Goal: Task Accomplishment & Management: Complete application form

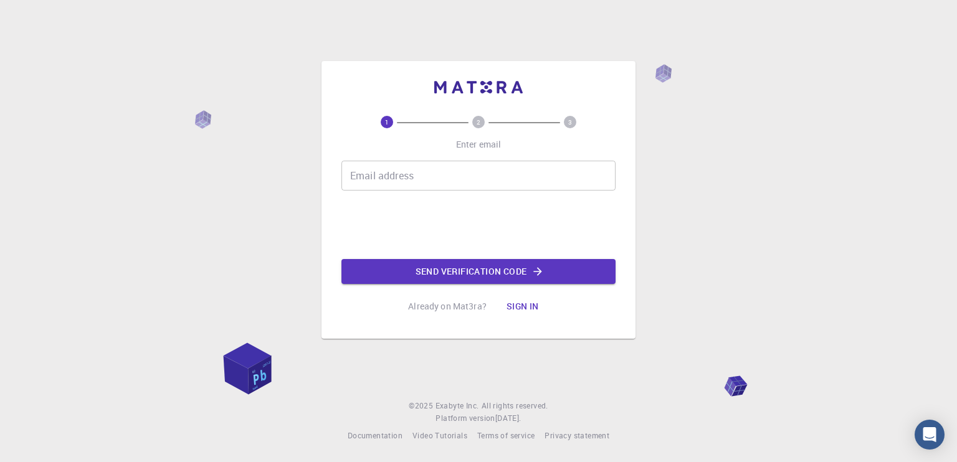
click at [465, 168] on input "Email address" at bounding box center [479, 176] width 274 height 30
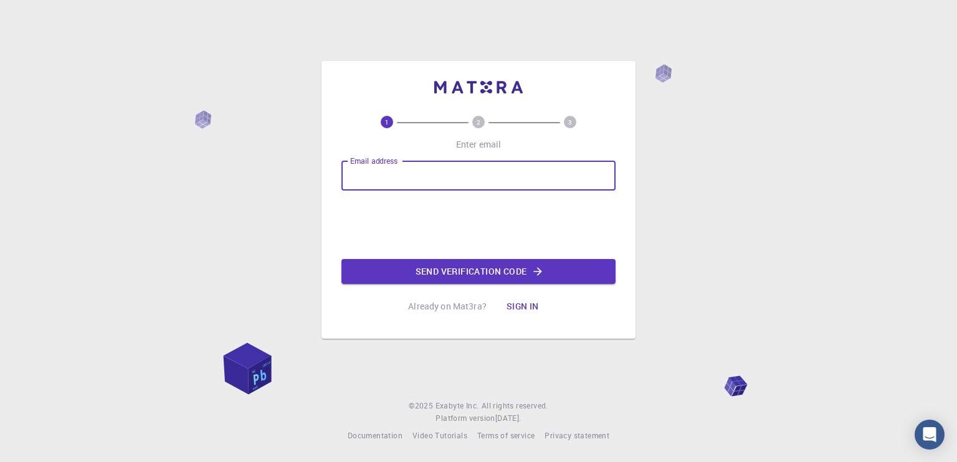
type input "[PERSON_NAME][EMAIL_ADDRESS][DOMAIN_NAME]"
click at [464, 273] on button "Send verification code" at bounding box center [479, 271] width 274 height 25
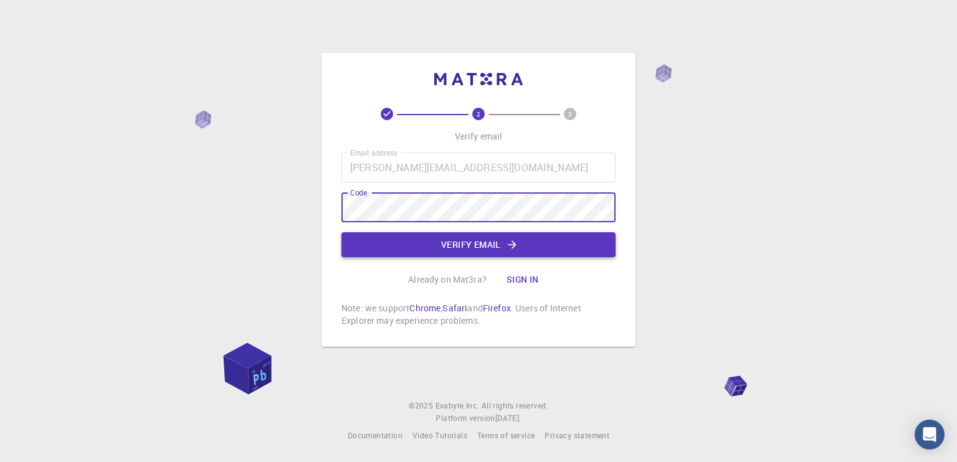
click at [485, 244] on button "Verify email" at bounding box center [479, 244] width 274 height 25
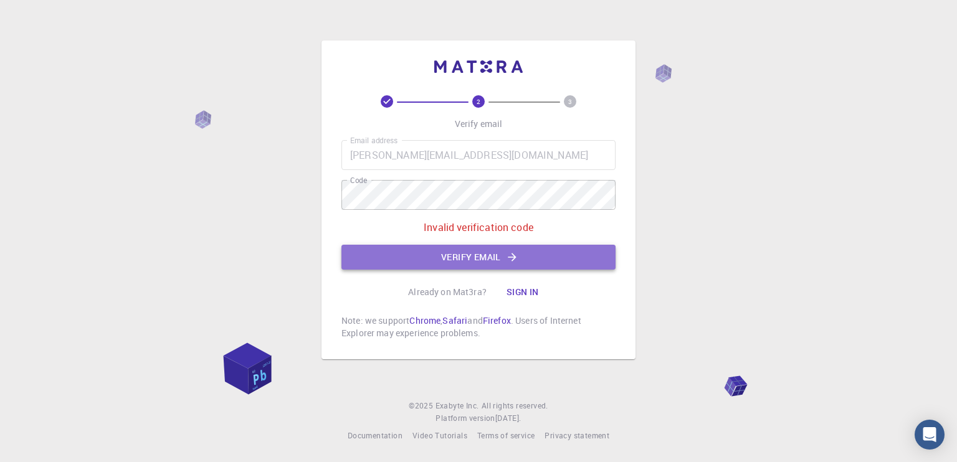
click at [474, 257] on button "Verify email" at bounding box center [479, 257] width 274 height 25
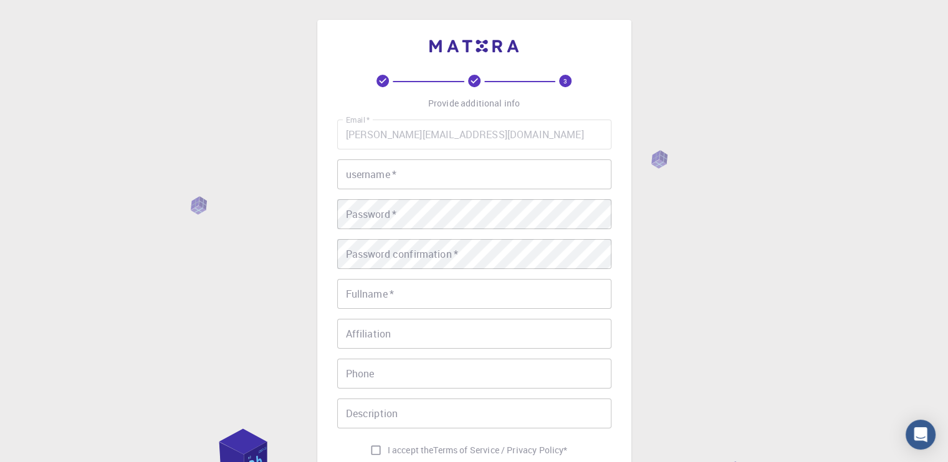
click at [469, 174] on input "username   *" at bounding box center [474, 175] width 274 height 30
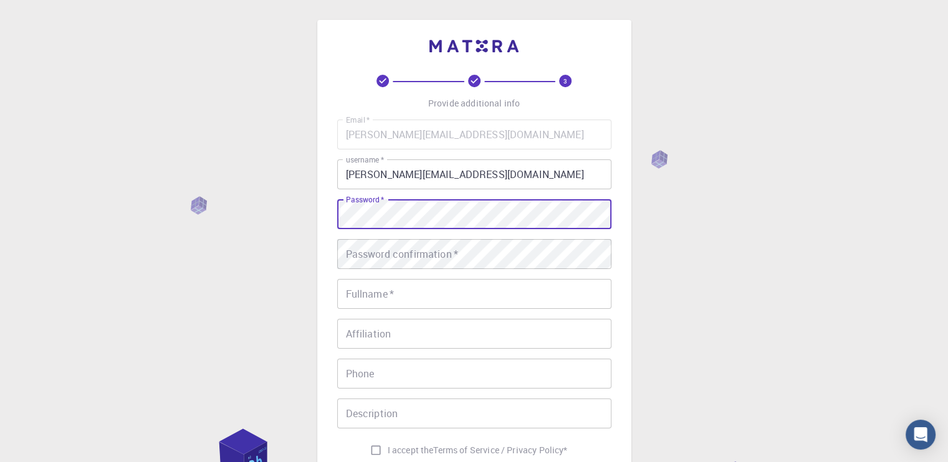
click at [469, 174] on input "[PERSON_NAME][EMAIL_ADDRESS][DOMAIN_NAME]" at bounding box center [474, 175] width 274 height 30
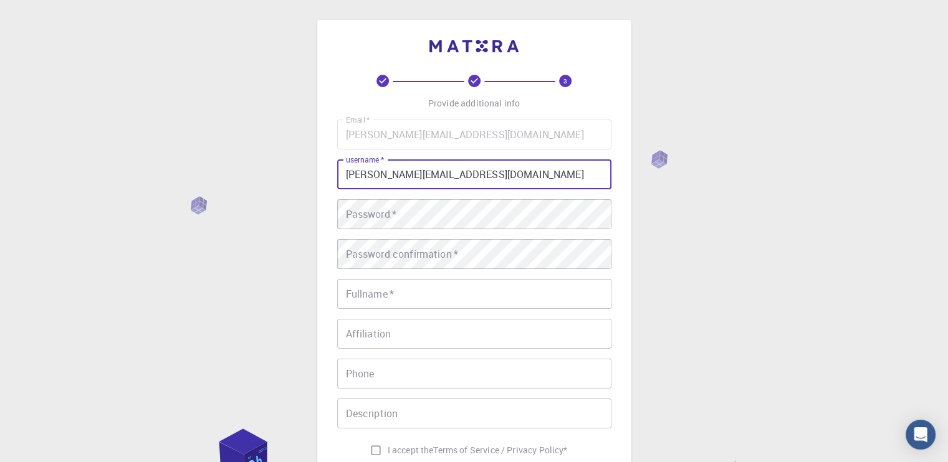
type input "[PERSON_NAME][EMAIL_ADDRESS][DOMAIN_NAME]"
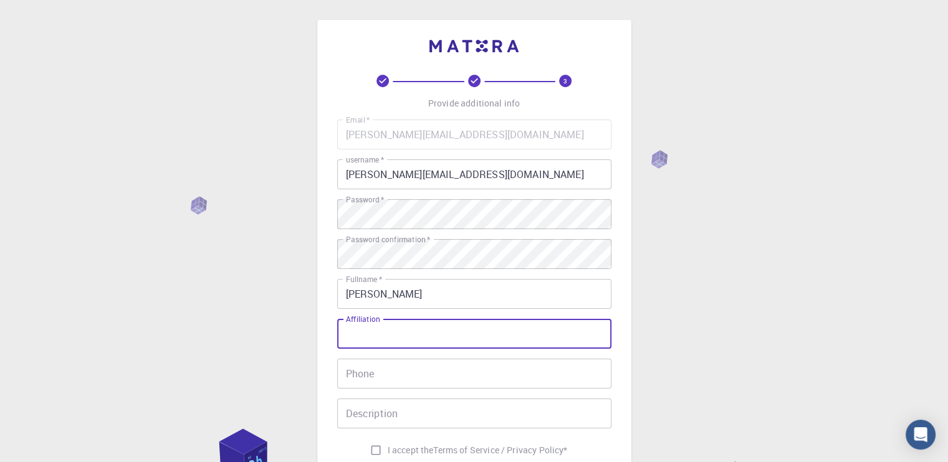
click at [441, 284] on input "[PERSON_NAME]" at bounding box center [474, 294] width 274 height 30
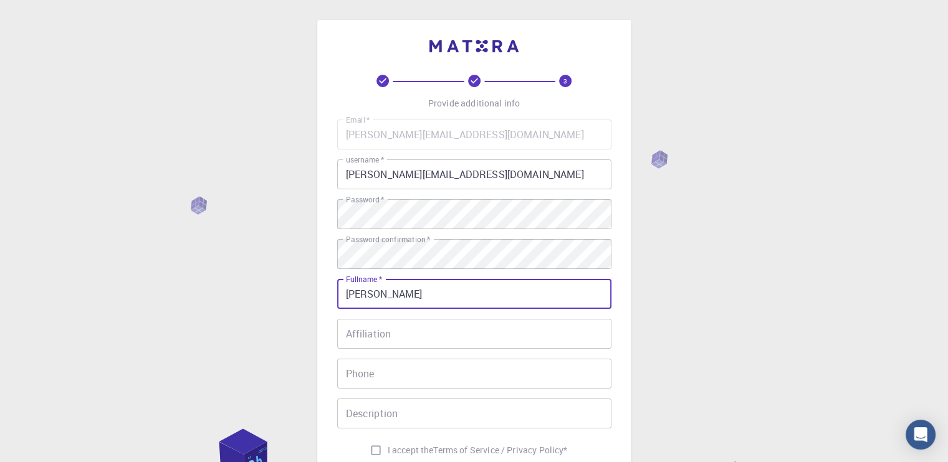
type input "[PERSON_NAME]"
type input "07454380380"
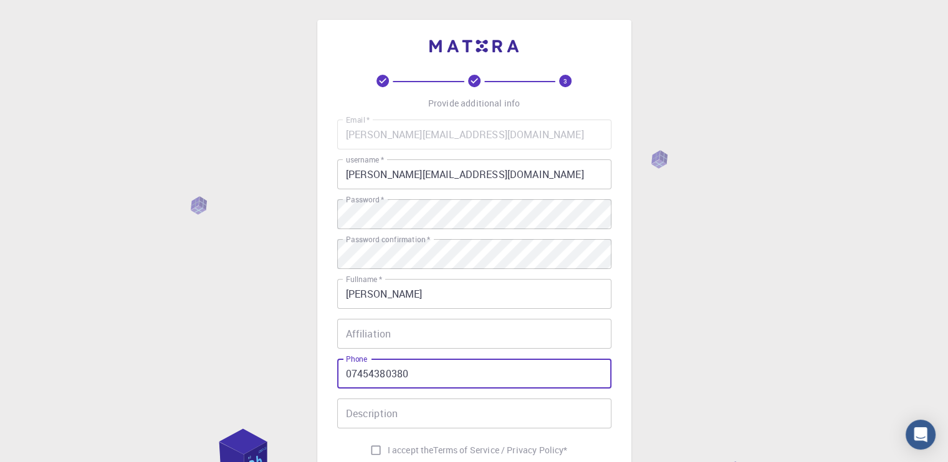
drag, startPoint x: 444, startPoint y: 383, endPoint x: 308, endPoint y: 381, distance: 135.3
click at [308, 381] on div "3 Provide additional info Email   * [PERSON_NAME][EMAIL_ADDRESS][DOMAIN_NAME] E…" at bounding box center [474, 317] width 948 height 634
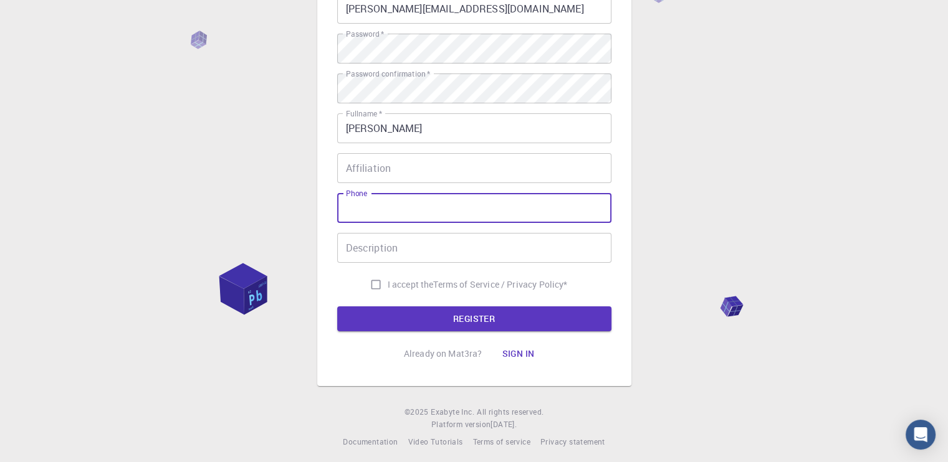
scroll to position [171, 0]
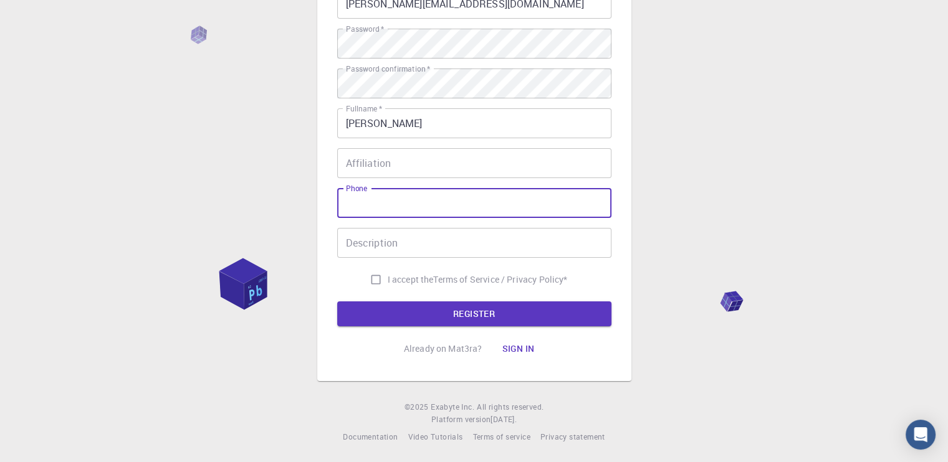
click at [371, 280] on input "I accept the Terms of Service / Privacy Policy *" at bounding box center [376, 280] width 24 height 24
checkbox input "true"
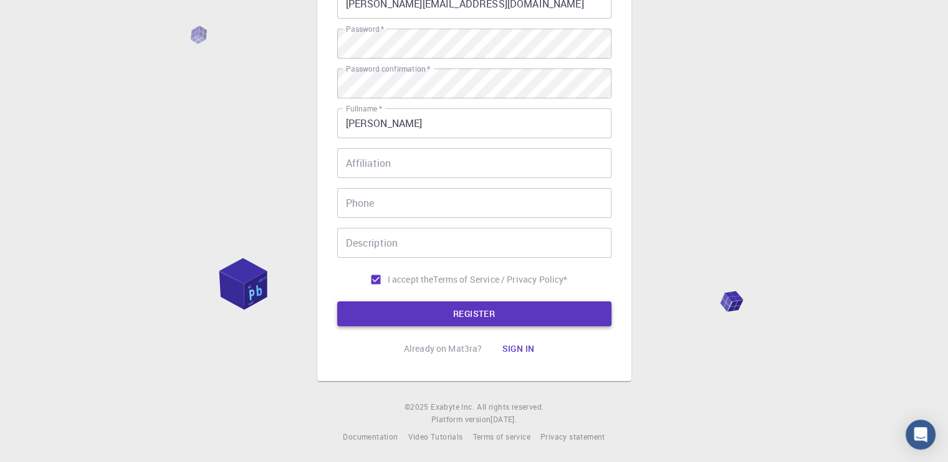
click at [466, 310] on button "REGISTER" at bounding box center [474, 314] width 274 height 25
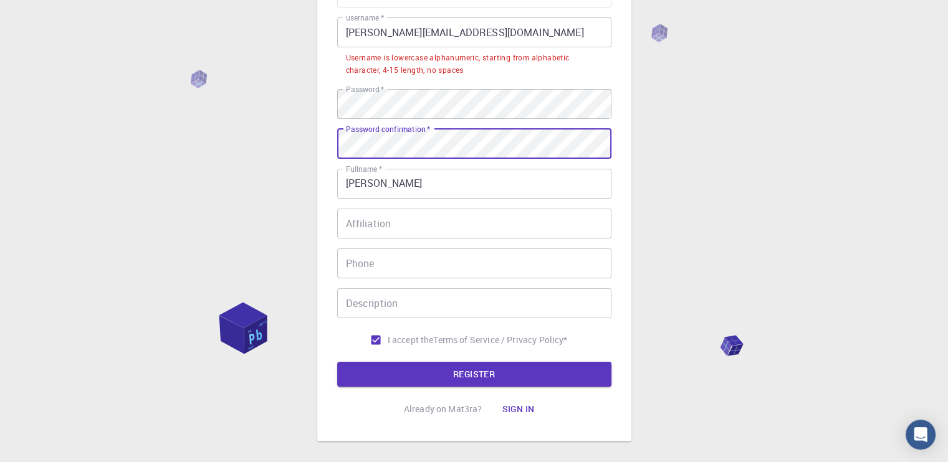
scroll to position [203, 0]
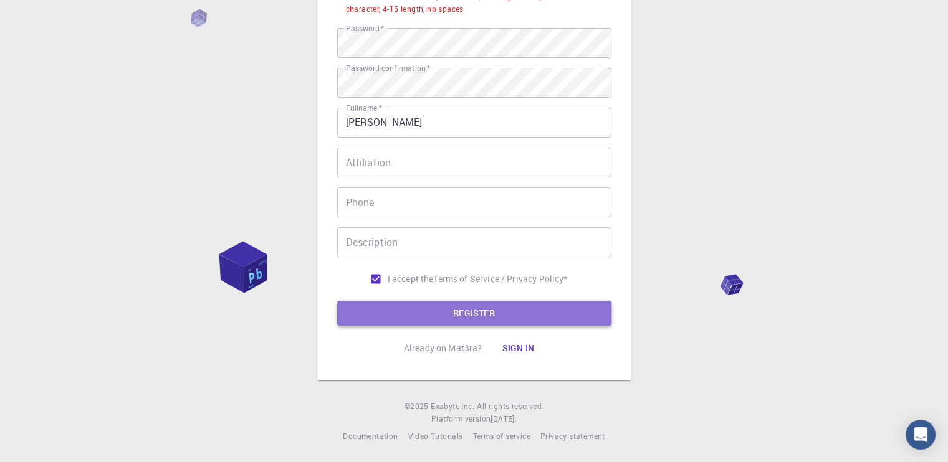
click at [500, 308] on button "REGISTER" at bounding box center [474, 313] width 274 height 25
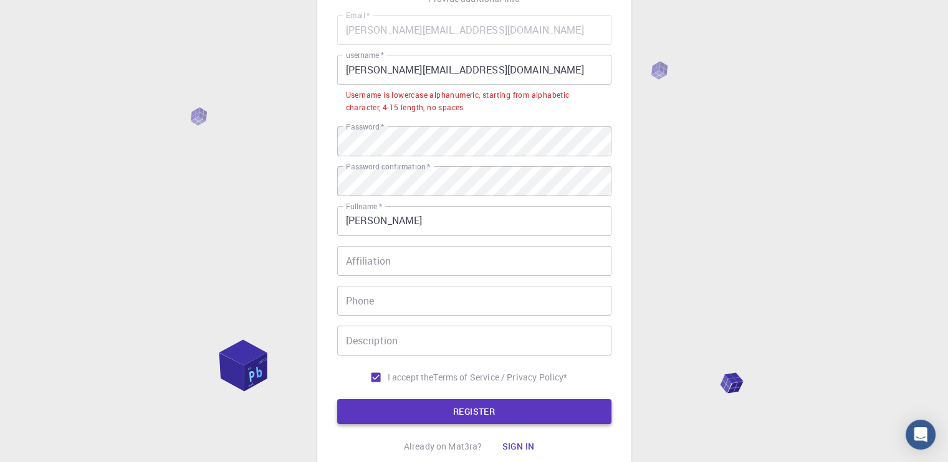
scroll to position [86, 0]
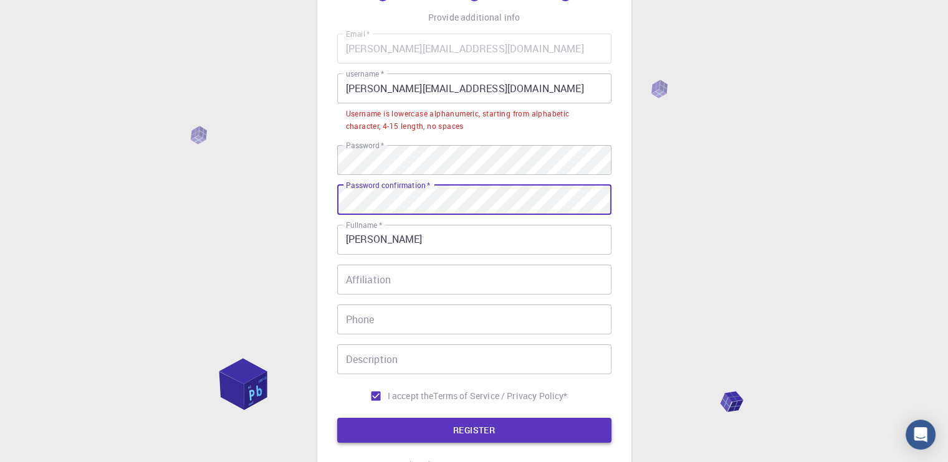
click at [473, 421] on button "REGISTER" at bounding box center [474, 430] width 274 height 25
click at [461, 431] on button "REGISTER" at bounding box center [474, 430] width 274 height 25
click at [459, 428] on button "REGISTER" at bounding box center [474, 430] width 274 height 25
click at [406, 429] on button "REGISTER" at bounding box center [474, 430] width 274 height 25
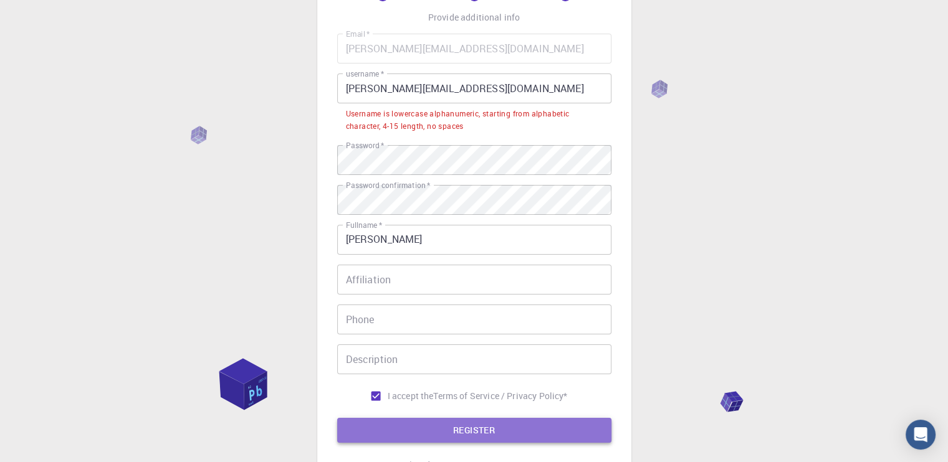
click at [442, 429] on button "REGISTER" at bounding box center [474, 430] width 274 height 25
click at [433, 428] on button "REGISTER" at bounding box center [474, 430] width 274 height 25
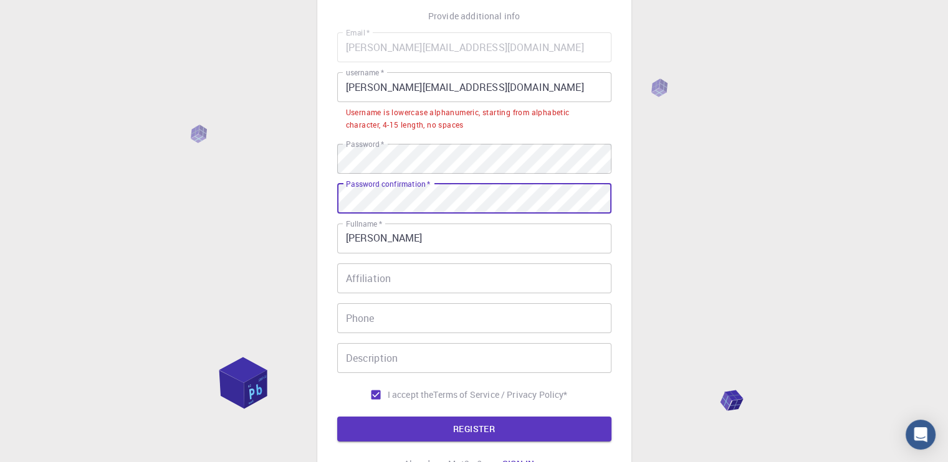
scroll to position [97, 0]
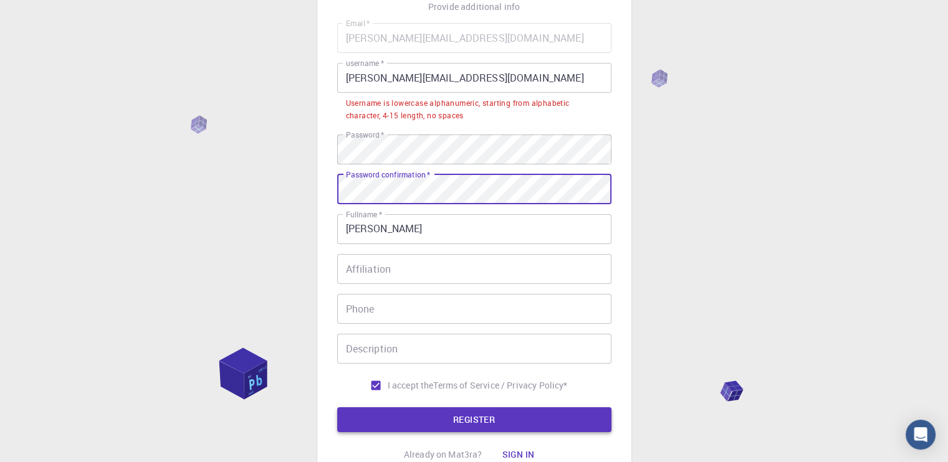
click at [486, 429] on button "REGISTER" at bounding box center [474, 420] width 274 height 25
click at [487, 421] on button "REGISTER" at bounding box center [474, 420] width 274 height 25
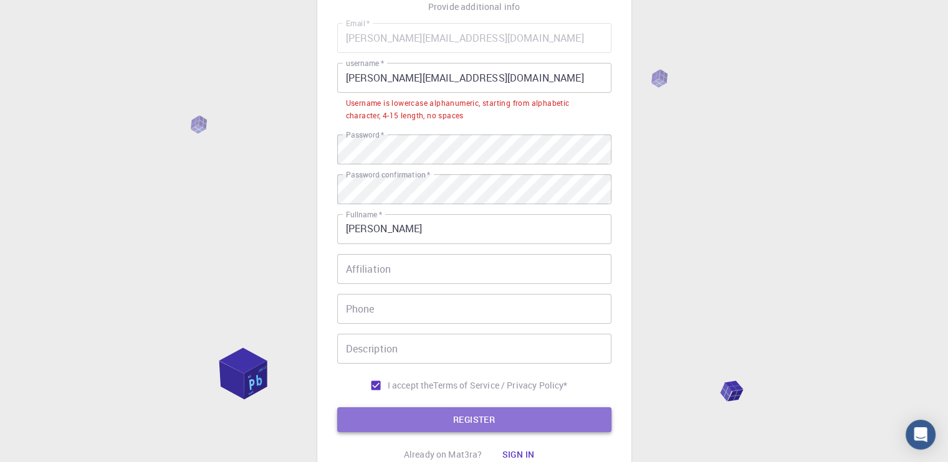
click at [487, 421] on button "REGISTER" at bounding box center [474, 420] width 274 height 25
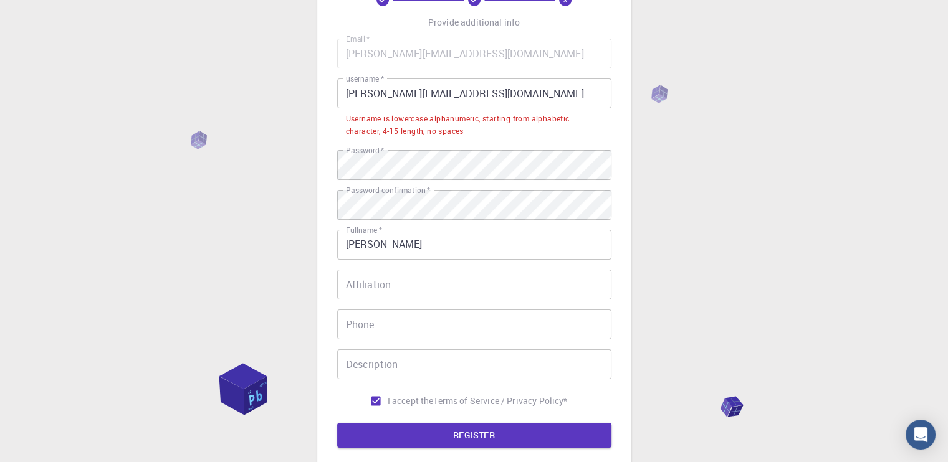
scroll to position [82, 0]
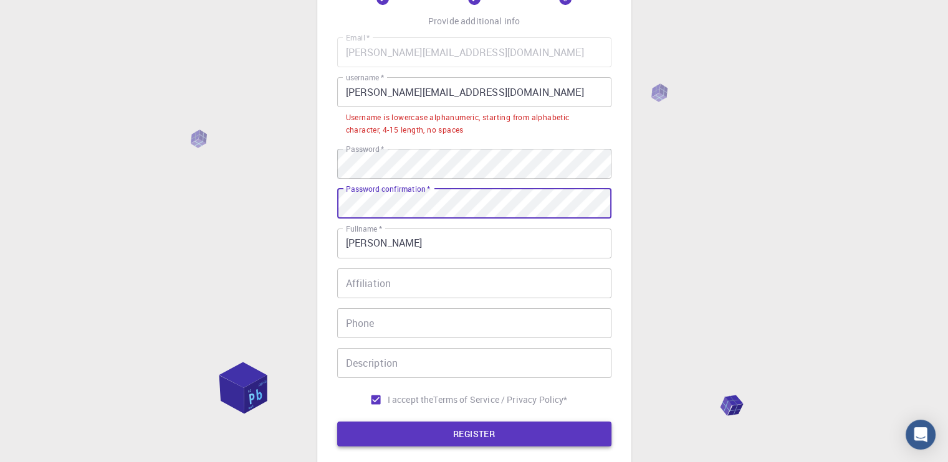
click at [451, 434] on button "REGISTER" at bounding box center [474, 434] width 274 height 25
click at [458, 429] on button "REGISTER" at bounding box center [474, 434] width 274 height 25
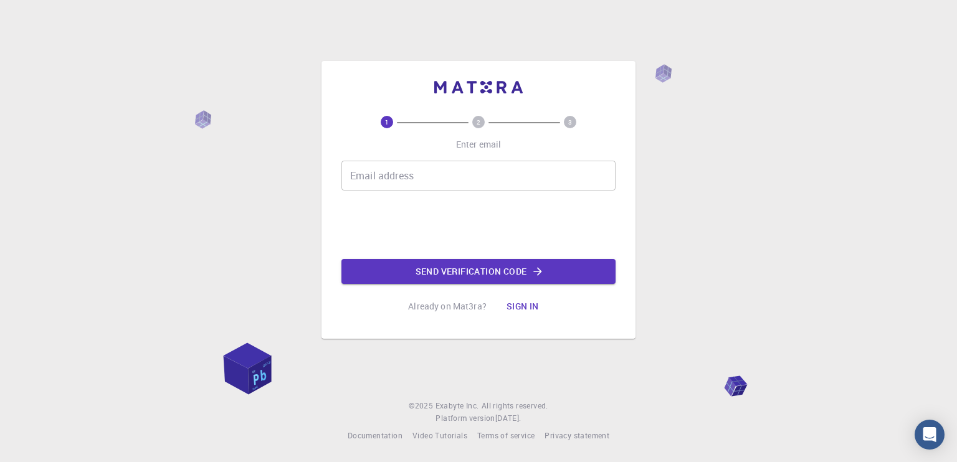
click at [413, 184] on input "Email address" at bounding box center [479, 176] width 274 height 30
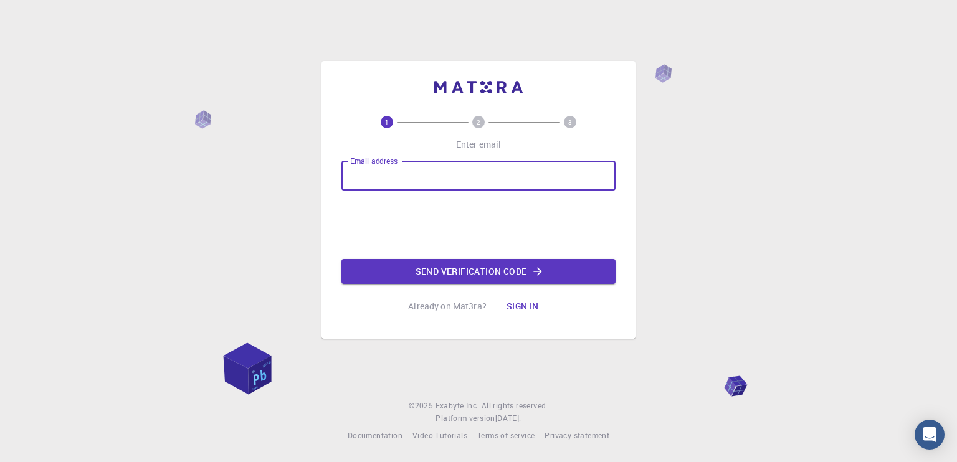
type input "[PERSON_NAME][EMAIL_ADDRESS][DOMAIN_NAME]"
click at [456, 270] on button "Send verification code" at bounding box center [479, 271] width 274 height 25
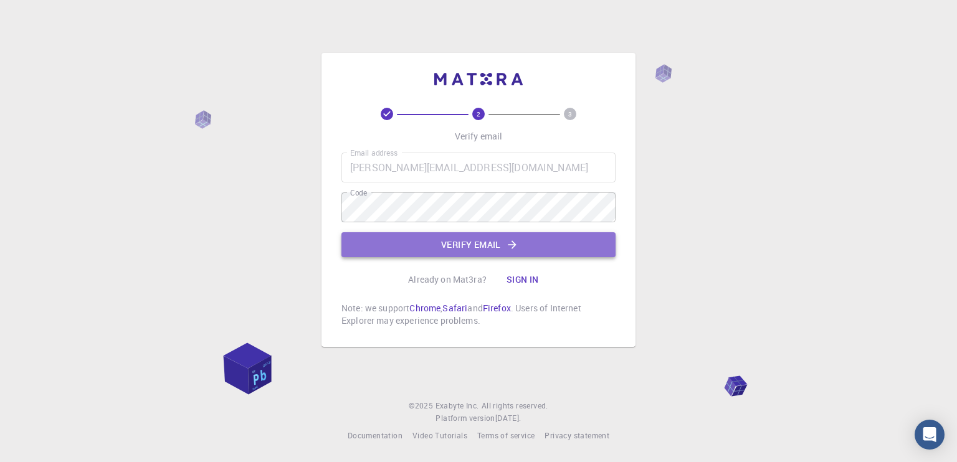
click at [484, 241] on button "Verify email" at bounding box center [479, 244] width 274 height 25
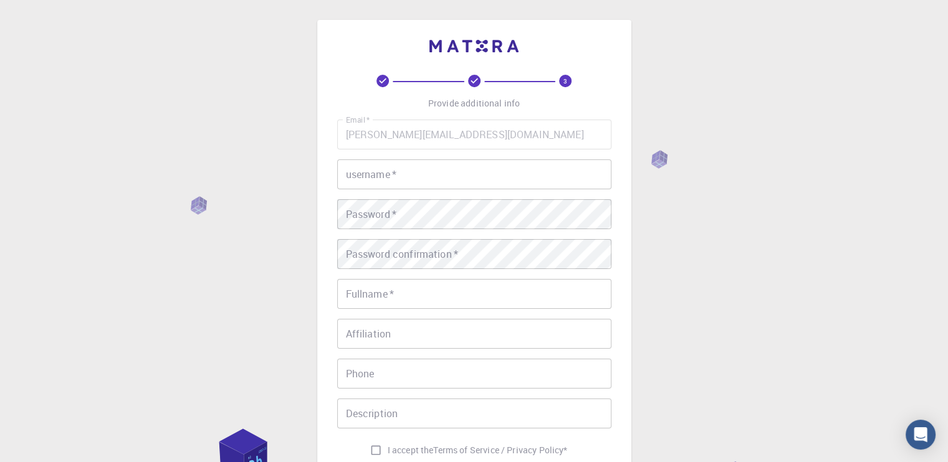
click at [459, 171] on input "username   *" at bounding box center [474, 175] width 274 height 30
type input "[PERSON_NAME][EMAIL_ADDRESS][DOMAIN_NAME]"
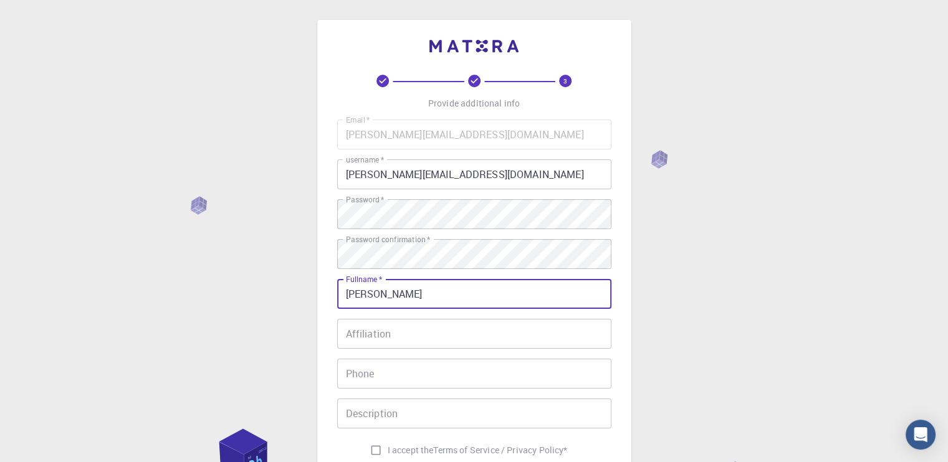
type input "[PERSON_NAME]"
click at [655, 347] on div "3 Provide additional info Email   * jane.wardle321@gmail.com Email   * username…" at bounding box center [474, 317] width 948 height 634
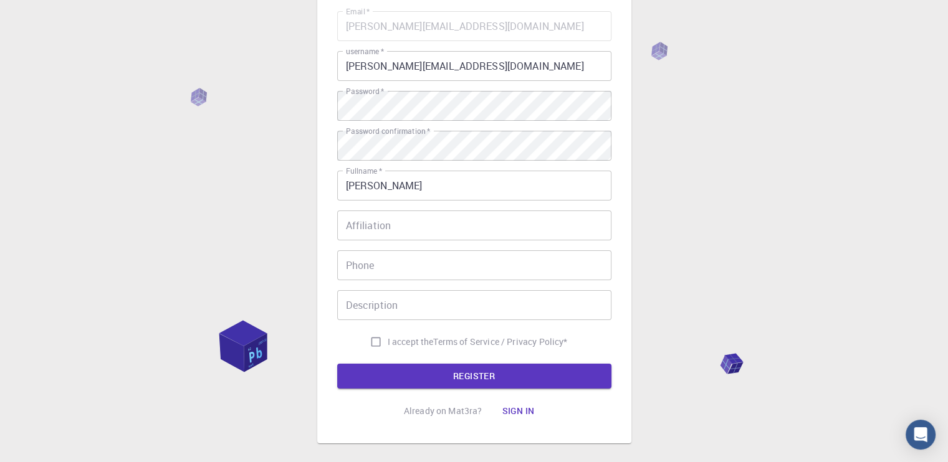
scroll to position [110, 0]
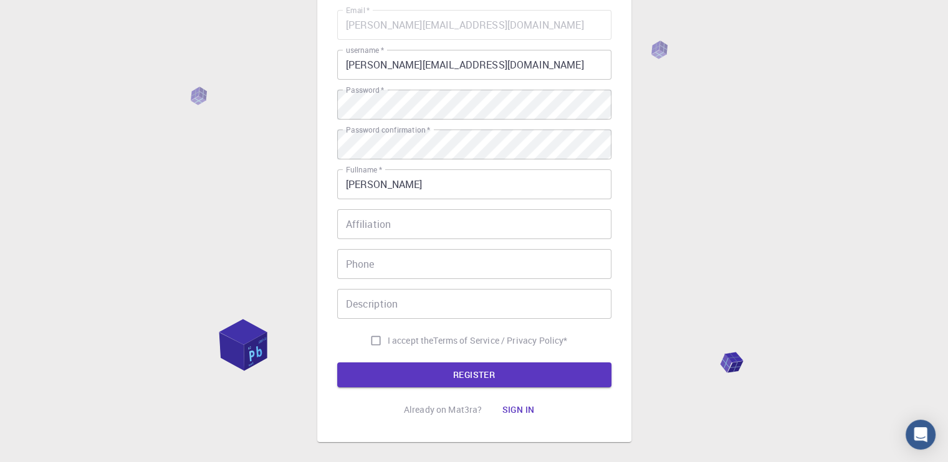
click at [371, 342] on input "I accept the Terms of Service / Privacy Policy *" at bounding box center [376, 341] width 24 height 24
checkbox input "true"
click at [414, 382] on button "REGISTER" at bounding box center [474, 375] width 274 height 25
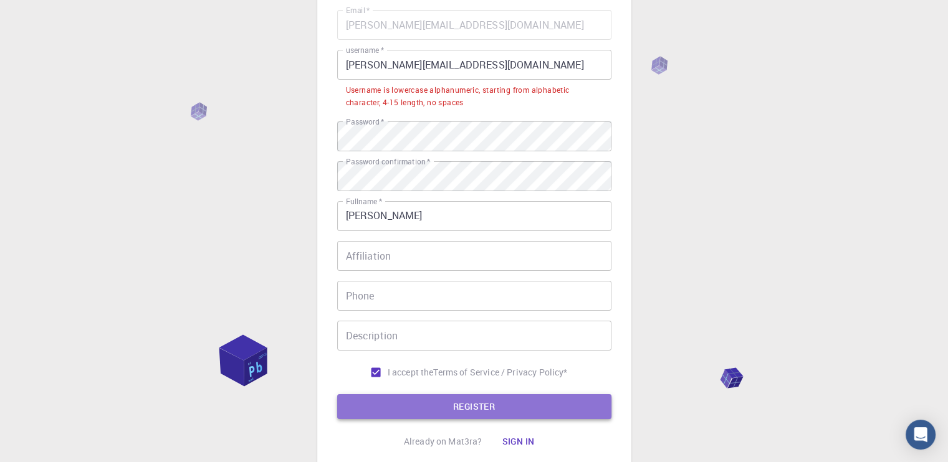
click at [451, 406] on button "REGISTER" at bounding box center [474, 406] width 274 height 25
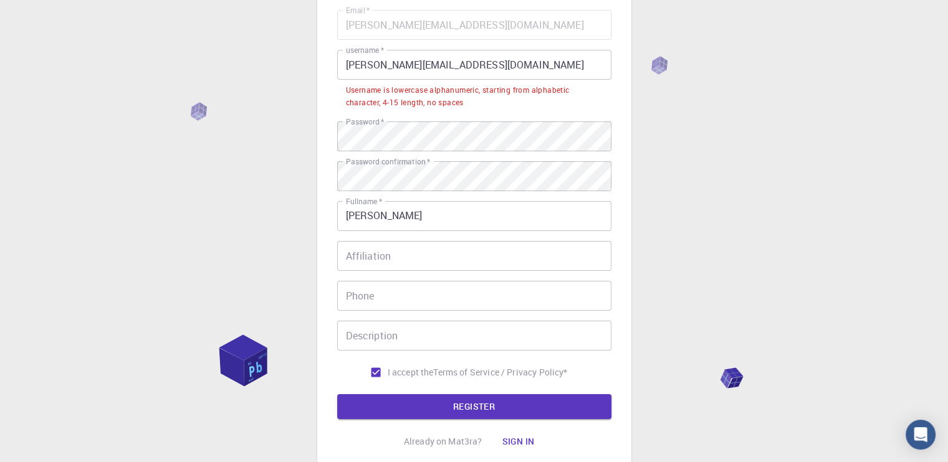
scroll to position [0, 0]
